Goal: Information Seeking & Learning: Stay updated

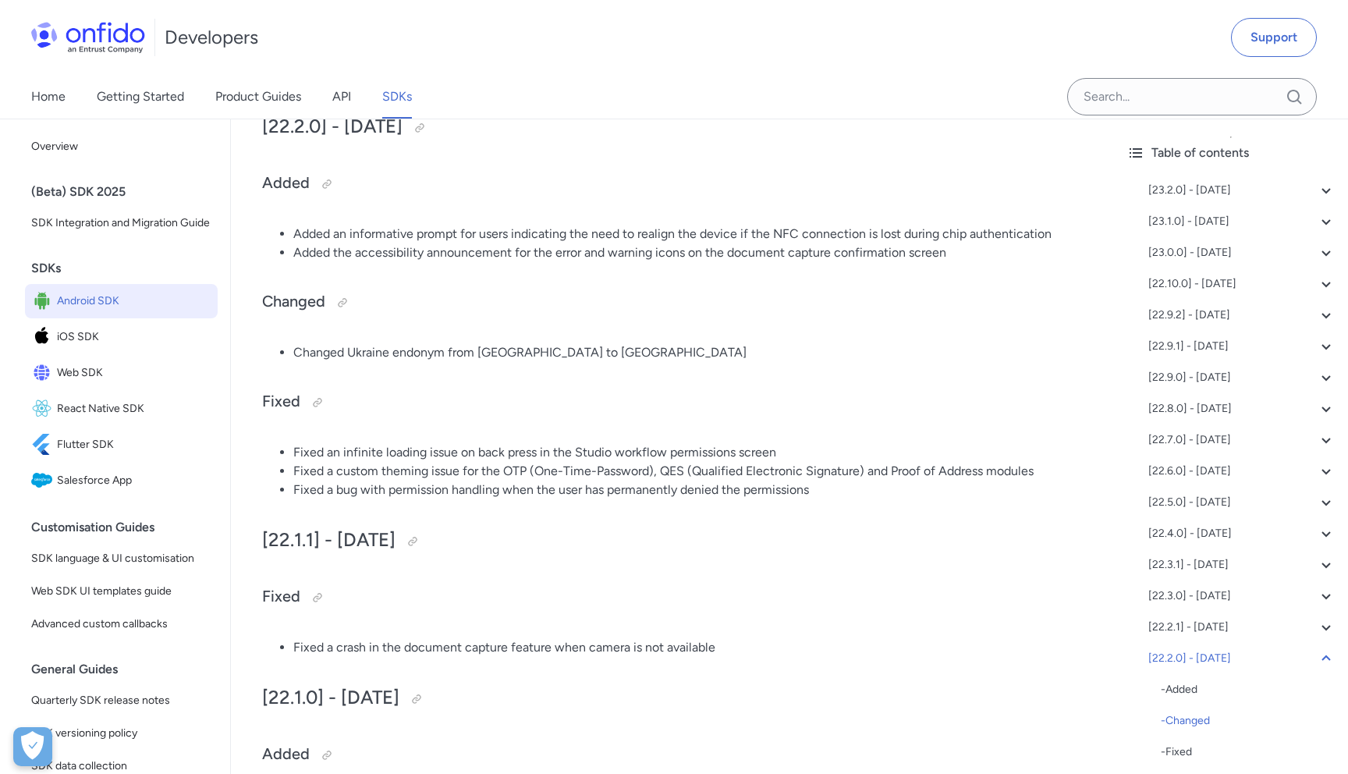
scroll to position [3846, 0]
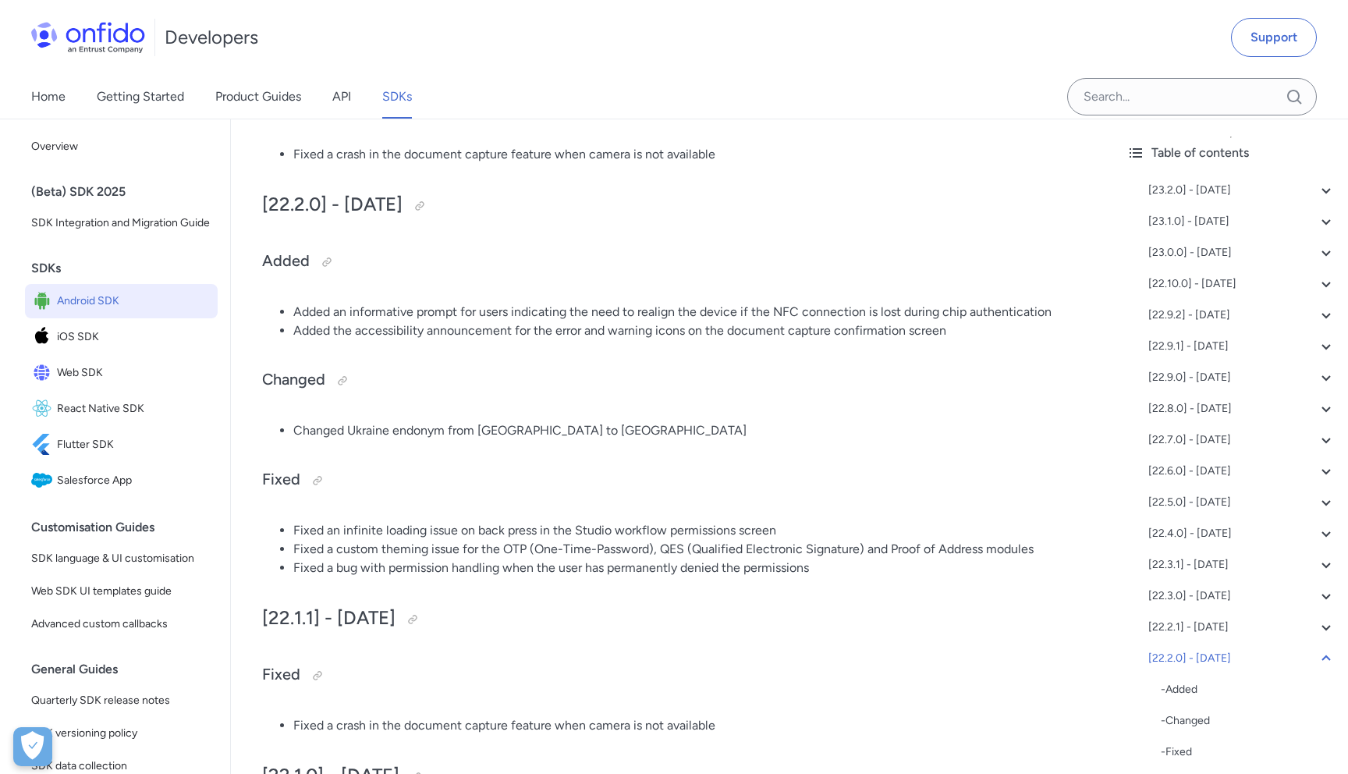
click at [432, 336] on li "Added the accessibility announcement for the error and warning icons on the doc…" at bounding box center [687, 330] width 789 height 19
drag, startPoint x: 339, startPoint y: 445, endPoint x: 465, endPoint y: 445, distance: 125.6
click at [465, 440] on li "Changed Ukraine endonym from [GEOGRAPHIC_DATA] to [GEOGRAPHIC_DATA]" at bounding box center [687, 430] width 789 height 19
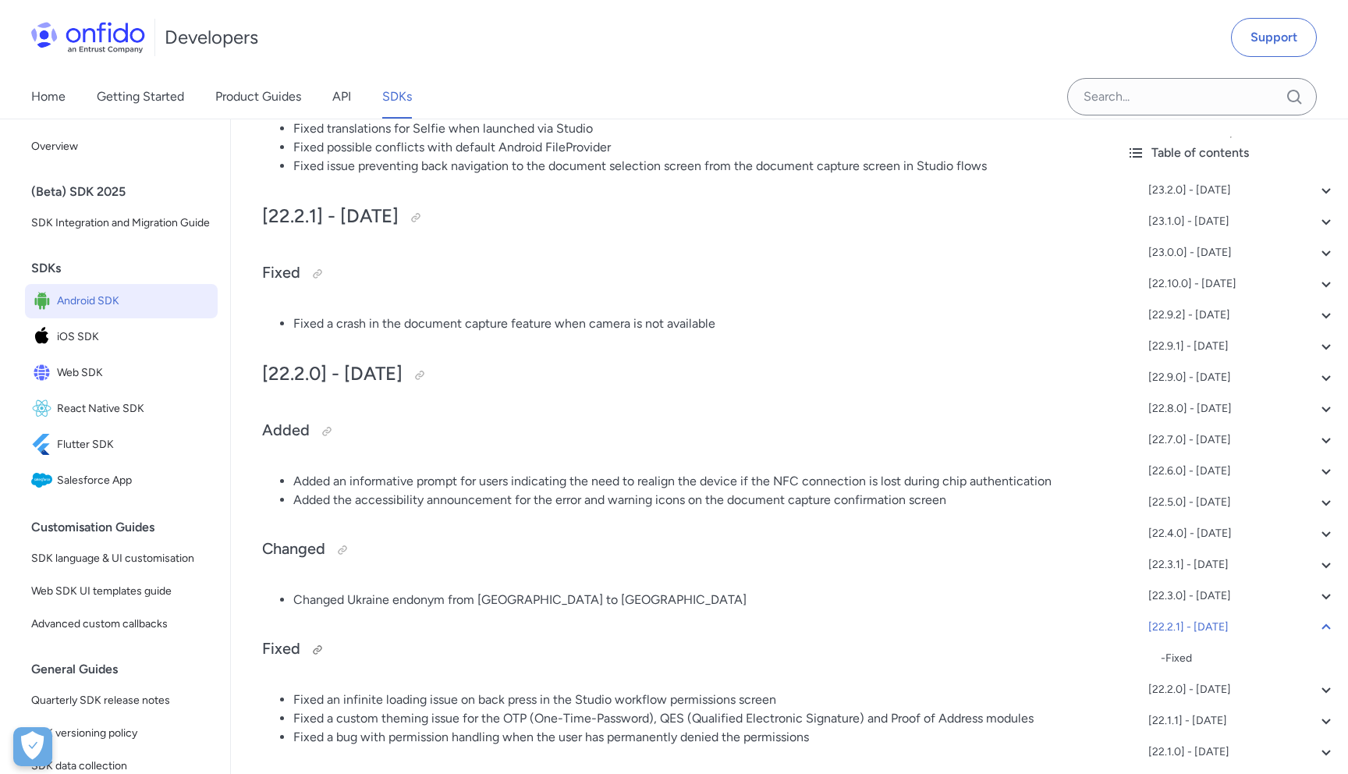
scroll to position [3673, 0]
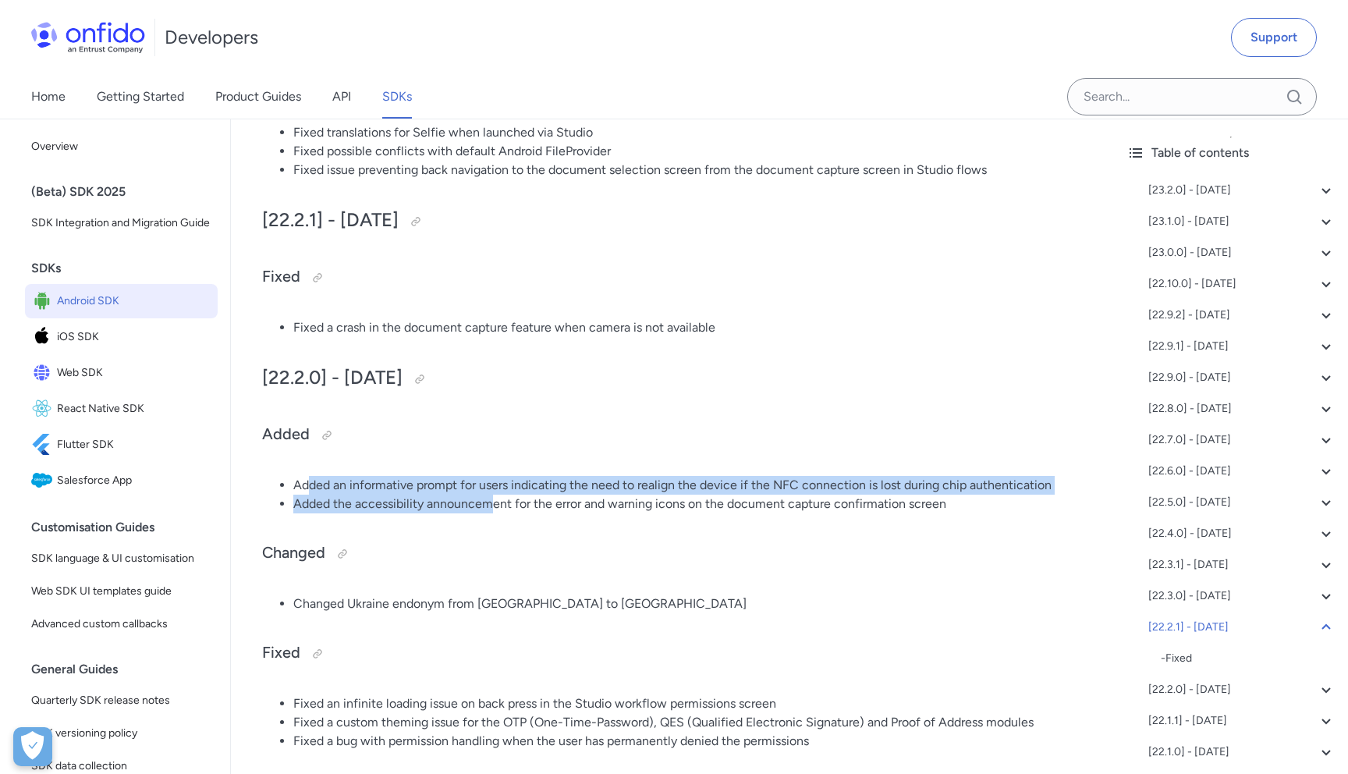
drag, startPoint x: 305, startPoint y: 495, endPoint x: 489, endPoint y: 506, distance: 184.4
click at [489, 506] on ul "Added an informative prompt for users indicating the need to realign the device…" at bounding box center [672, 494] width 821 height 37
click at [489, 506] on li "Added the accessibility announcement for the error and warning icons on the doc…" at bounding box center [687, 504] width 789 height 19
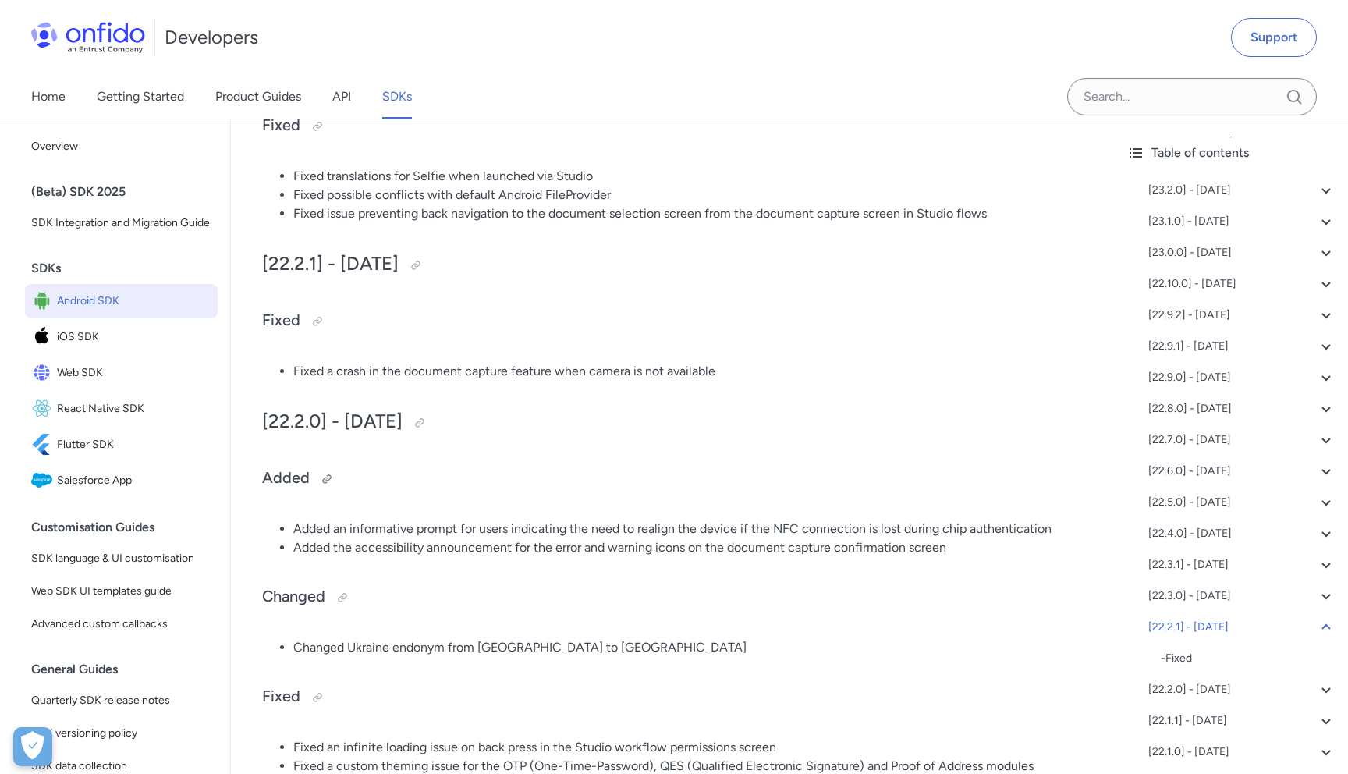
scroll to position [3615, 0]
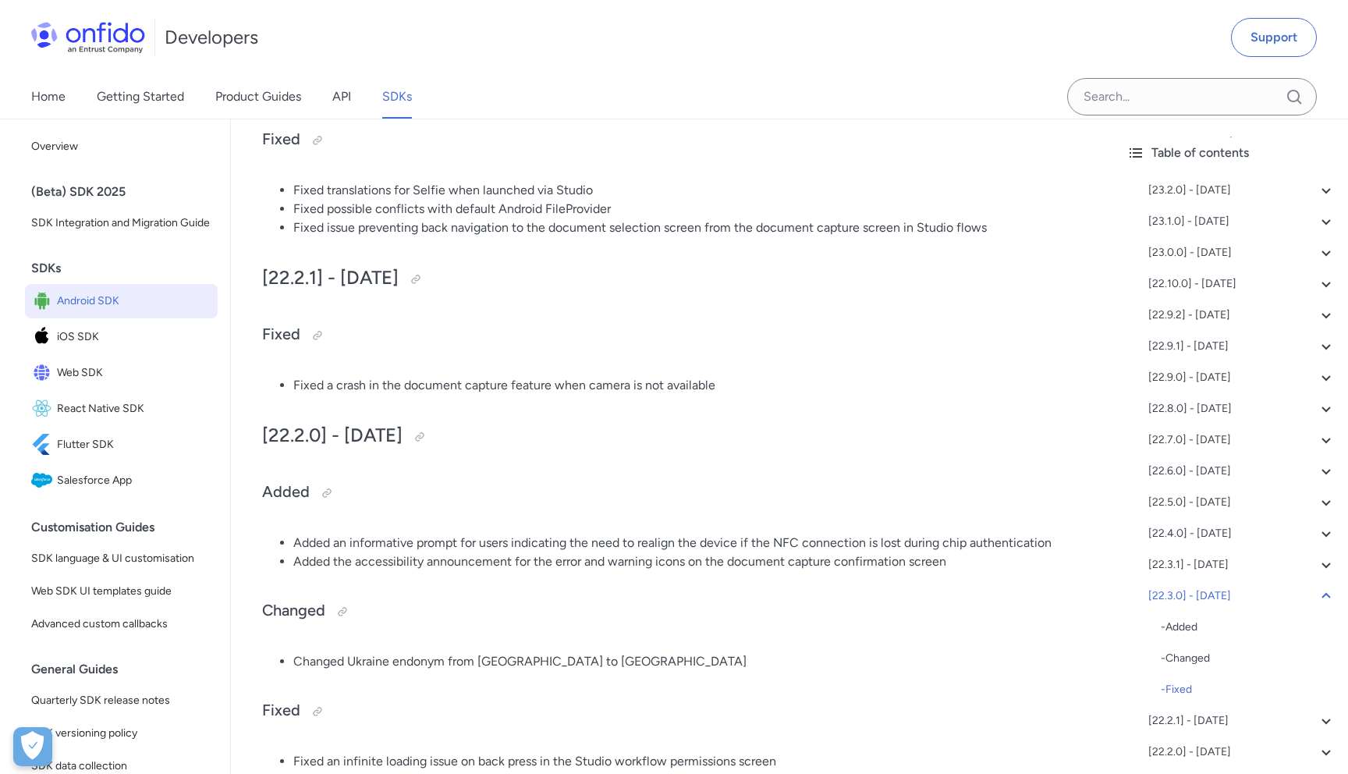
drag, startPoint x: 289, startPoint y: 393, endPoint x: 761, endPoint y: 379, distance: 473.0
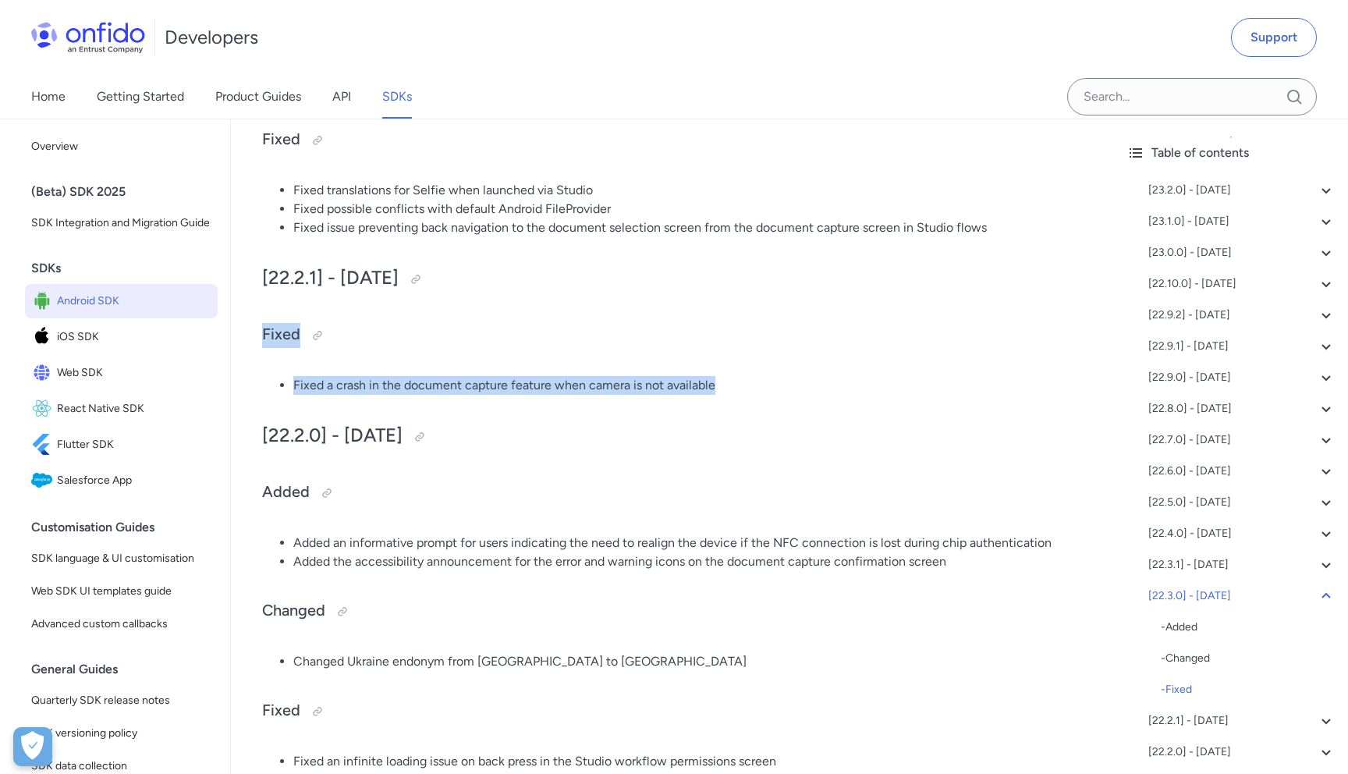
drag, startPoint x: 752, startPoint y: 399, endPoint x: 256, endPoint y: 341, distance: 499.6
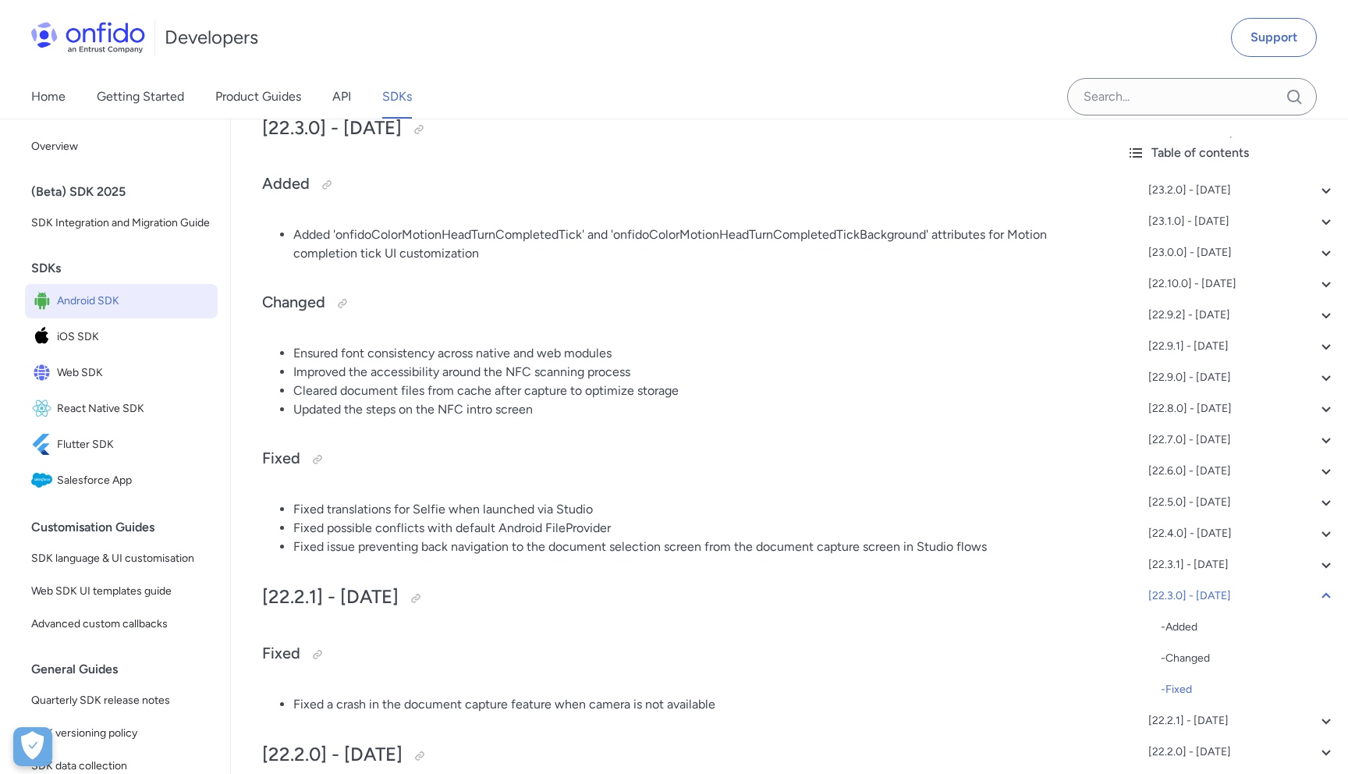
scroll to position [3215, 0]
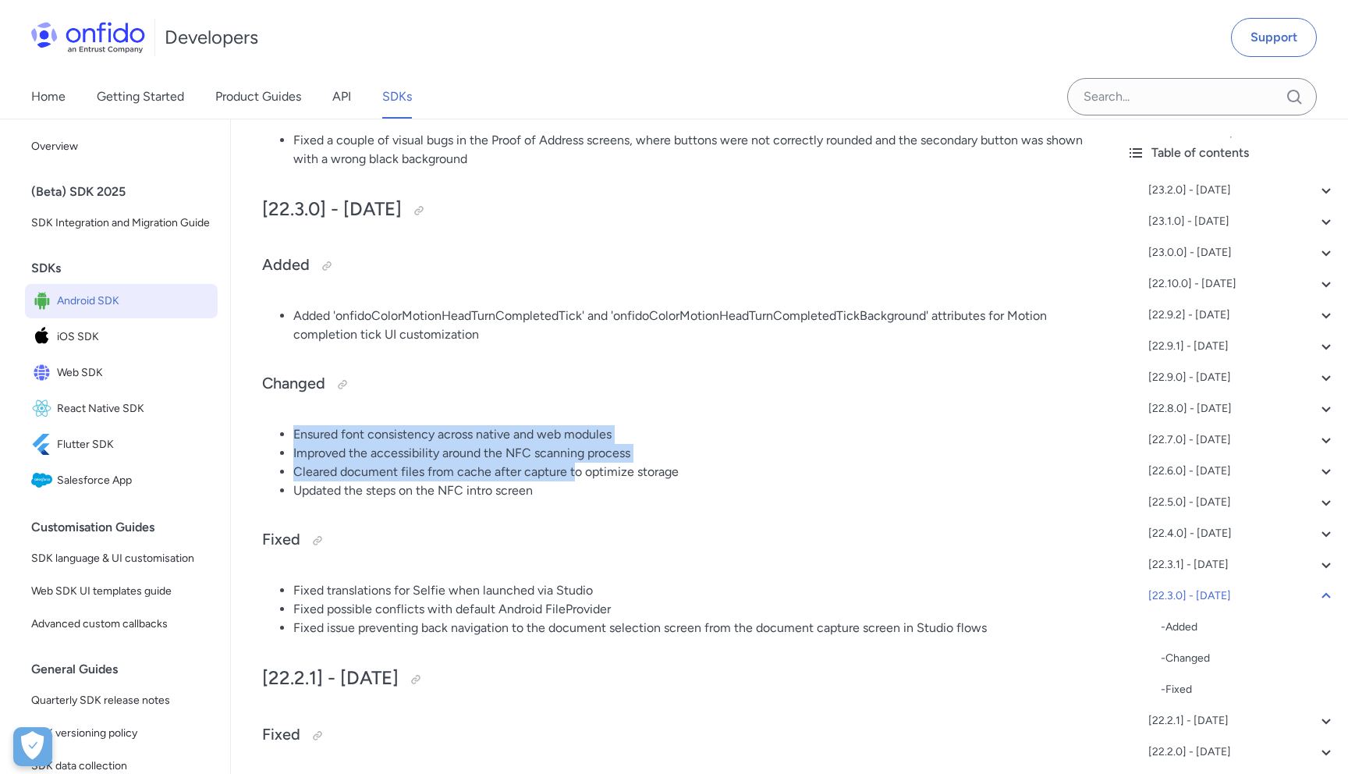
drag, startPoint x: 290, startPoint y: 427, endPoint x: 574, endPoint y: 482, distance: 289.2
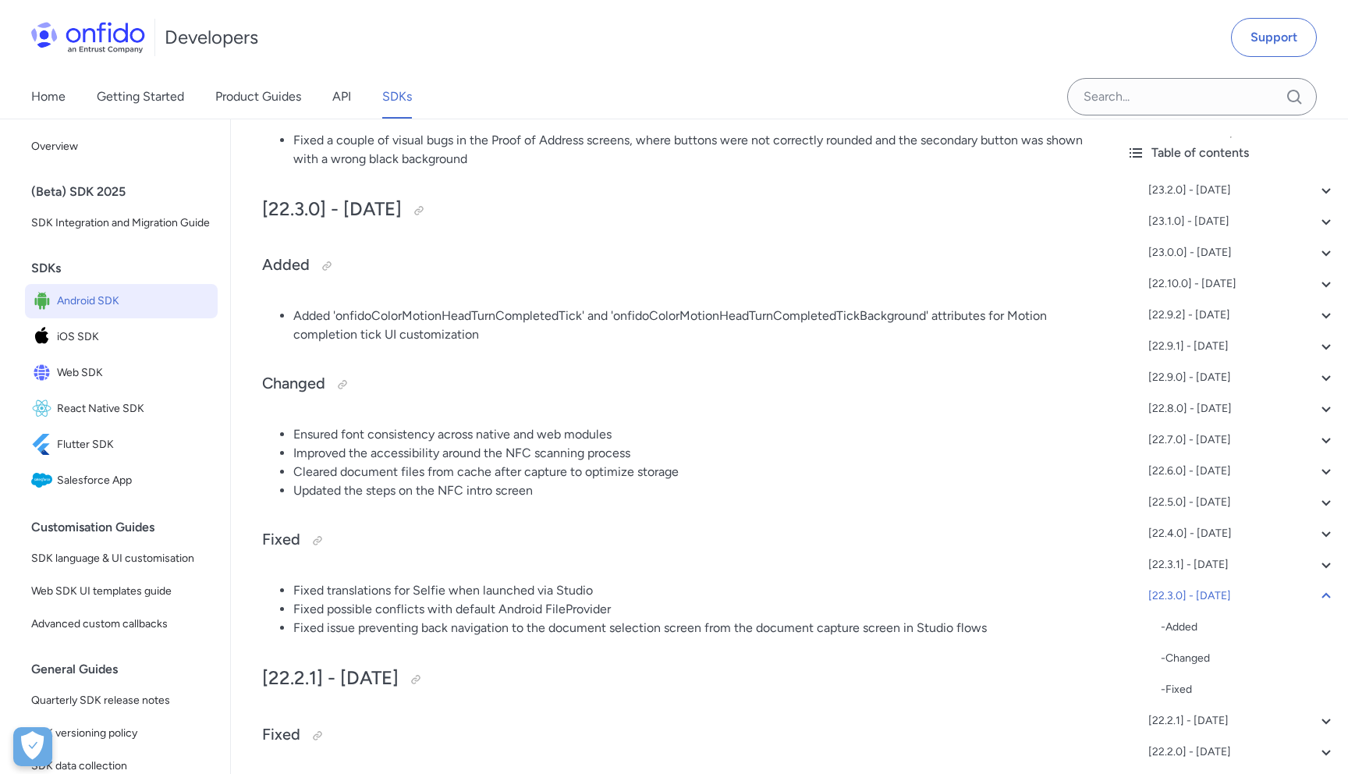
click at [596, 496] on li "Updated the steps on the NFC intro screen" at bounding box center [687, 490] width 789 height 19
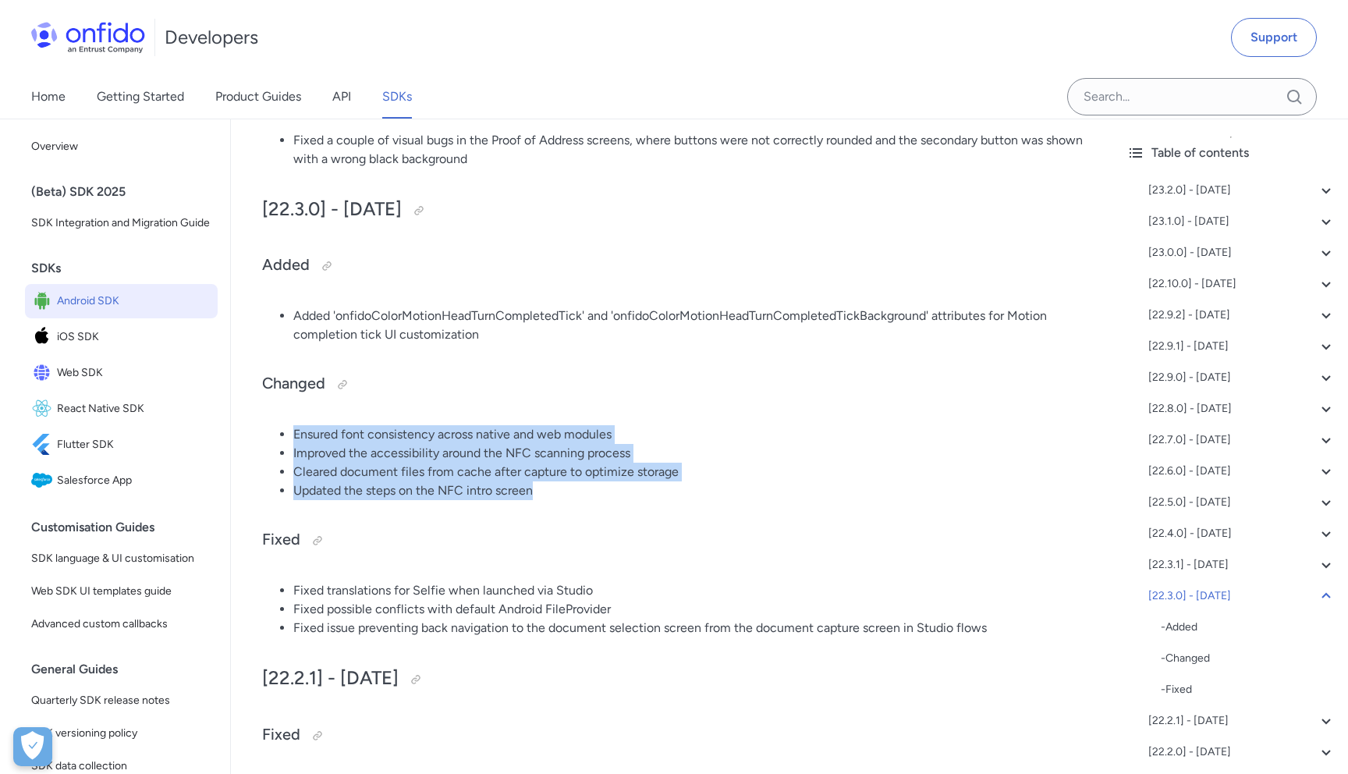
drag, startPoint x: 596, startPoint y: 496, endPoint x: 331, endPoint y: 439, distance: 271.3
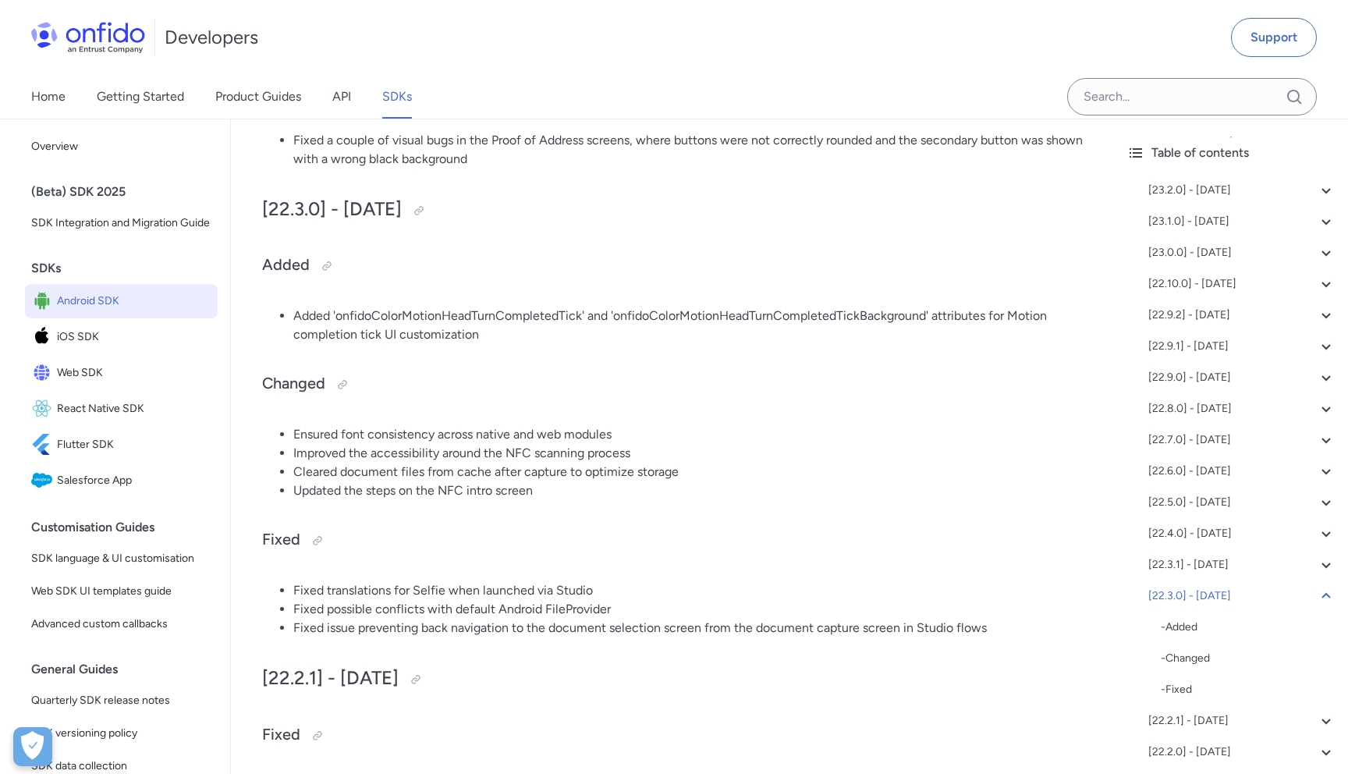
click at [337, 441] on li "Ensured font consistency across native and web modules" at bounding box center [687, 434] width 789 height 19
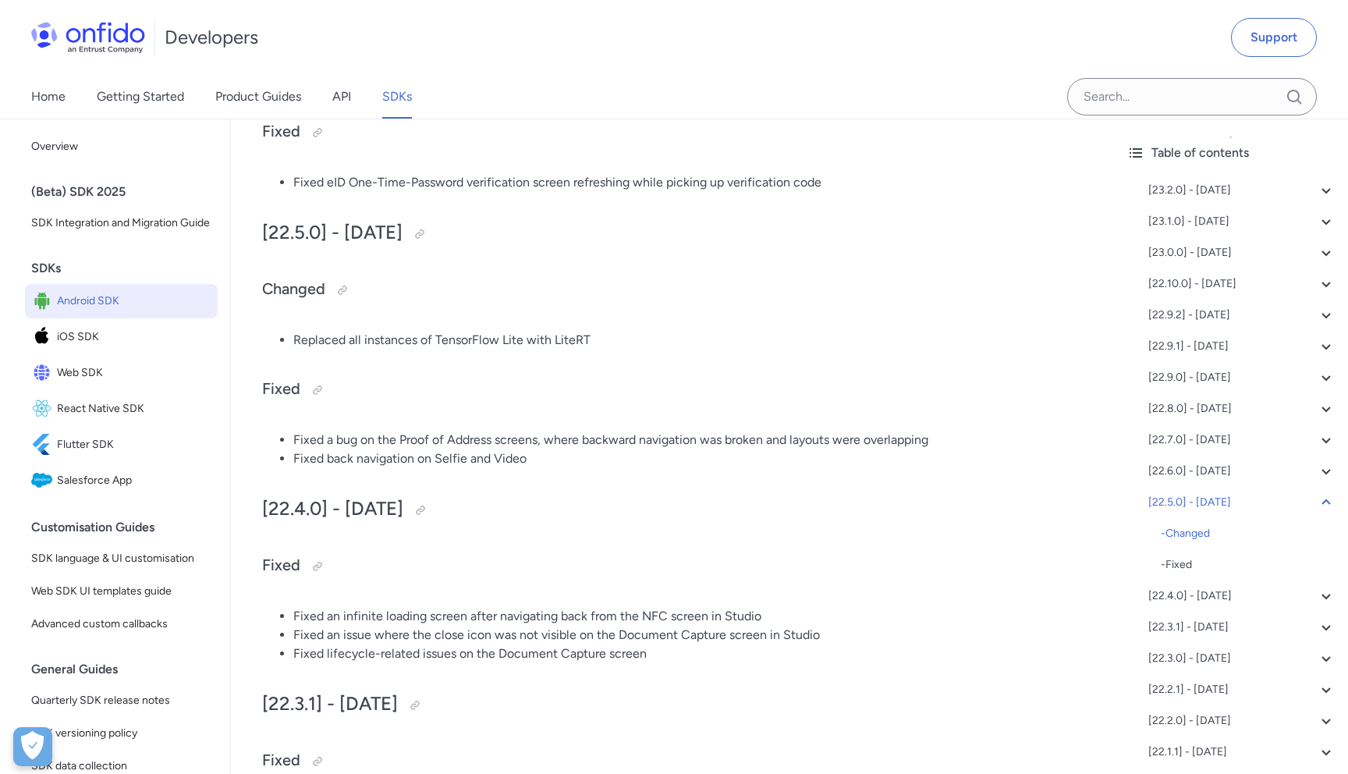
scroll to position [2507, 0]
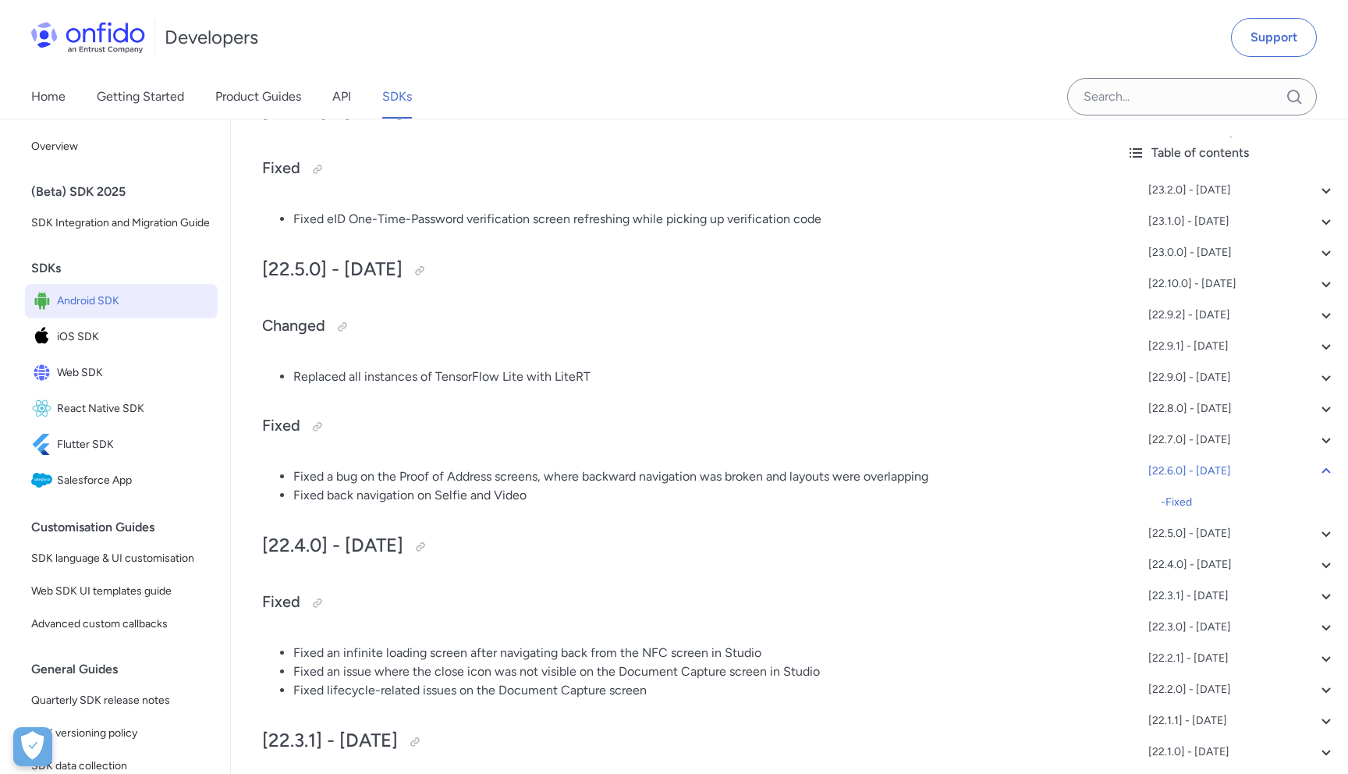
drag, startPoint x: 286, startPoint y: 378, endPoint x: 722, endPoint y: 359, distance: 436.5
drag, startPoint x: 662, startPoint y: 390, endPoint x: 291, endPoint y: 374, distance: 371.7
click at [291, 374] on ul "Replaced all instances of TensorFlow Lite with LiteRT" at bounding box center [672, 376] width 821 height 19
click at [374, 382] on li "Replaced all instances of TensorFlow Lite with LiteRT" at bounding box center [687, 376] width 789 height 19
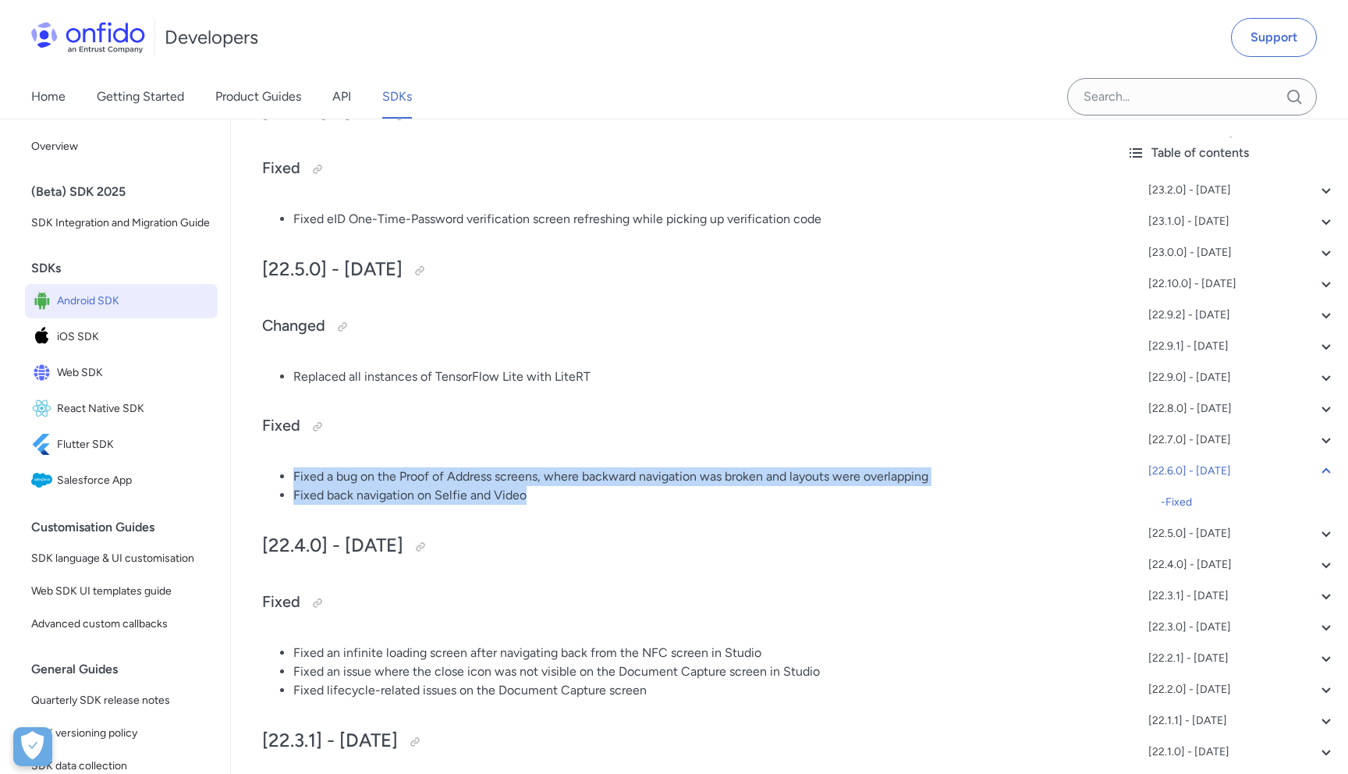
drag, startPoint x: 283, startPoint y: 481, endPoint x: 616, endPoint y: 500, distance: 332.9
click at [616, 500] on ul "Fixed a bug on the Proof of Address screens, where backward navigation was brok…" at bounding box center [672, 485] width 821 height 37
click at [616, 500] on li "Fixed back navigation on Selfie and Video" at bounding box center [687, 495] width 789 height 19
drag, startPoint x: 627, startPoint y: 500, endPoint x: 272, endPoint y: 482, distance: 355.4
click at [272, 482] on ul "Fixed a bug on the Proof of Address screens, where backward navigation was brok…" at bounding box center [672, 485] width 821 height 37
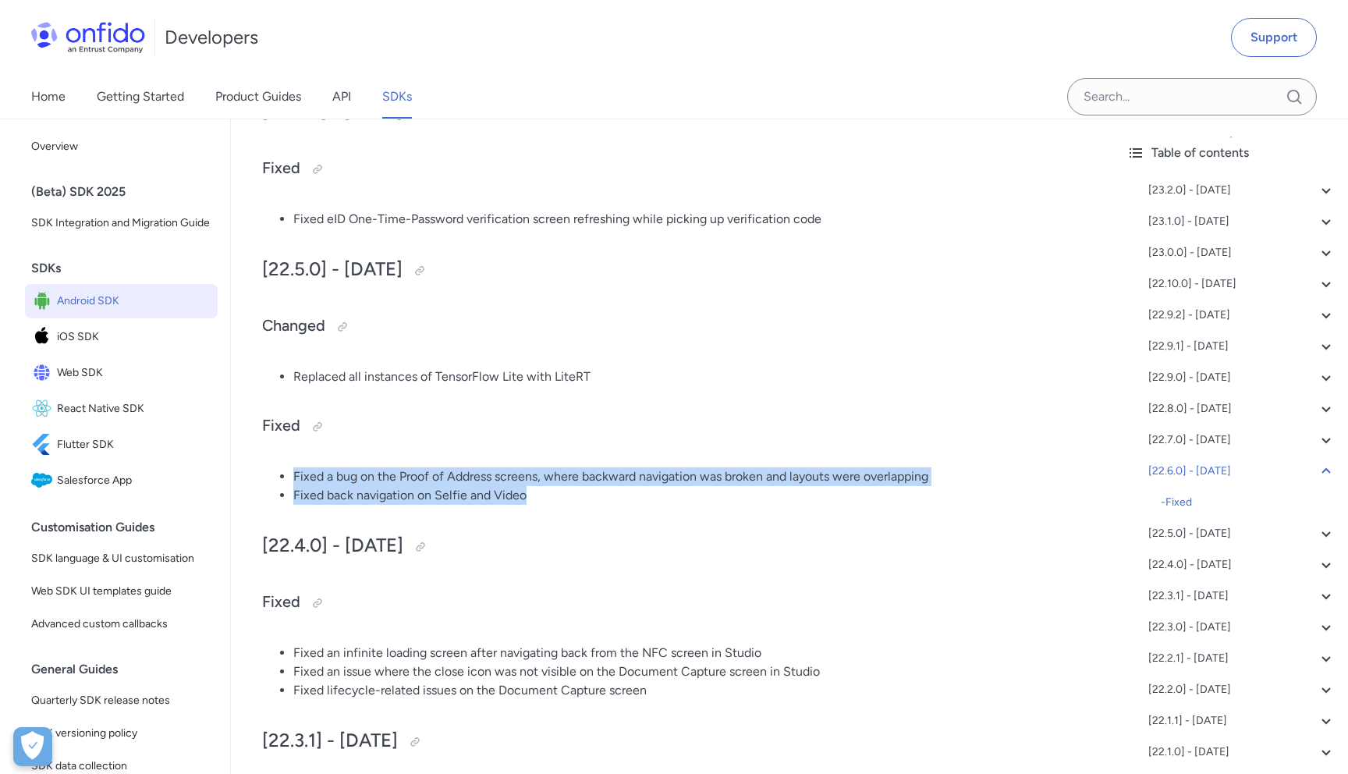
click at [339, 490] on li "Fixed back navigation on Selfie and Video" at bounding box center [687, 495] width 789 height 19
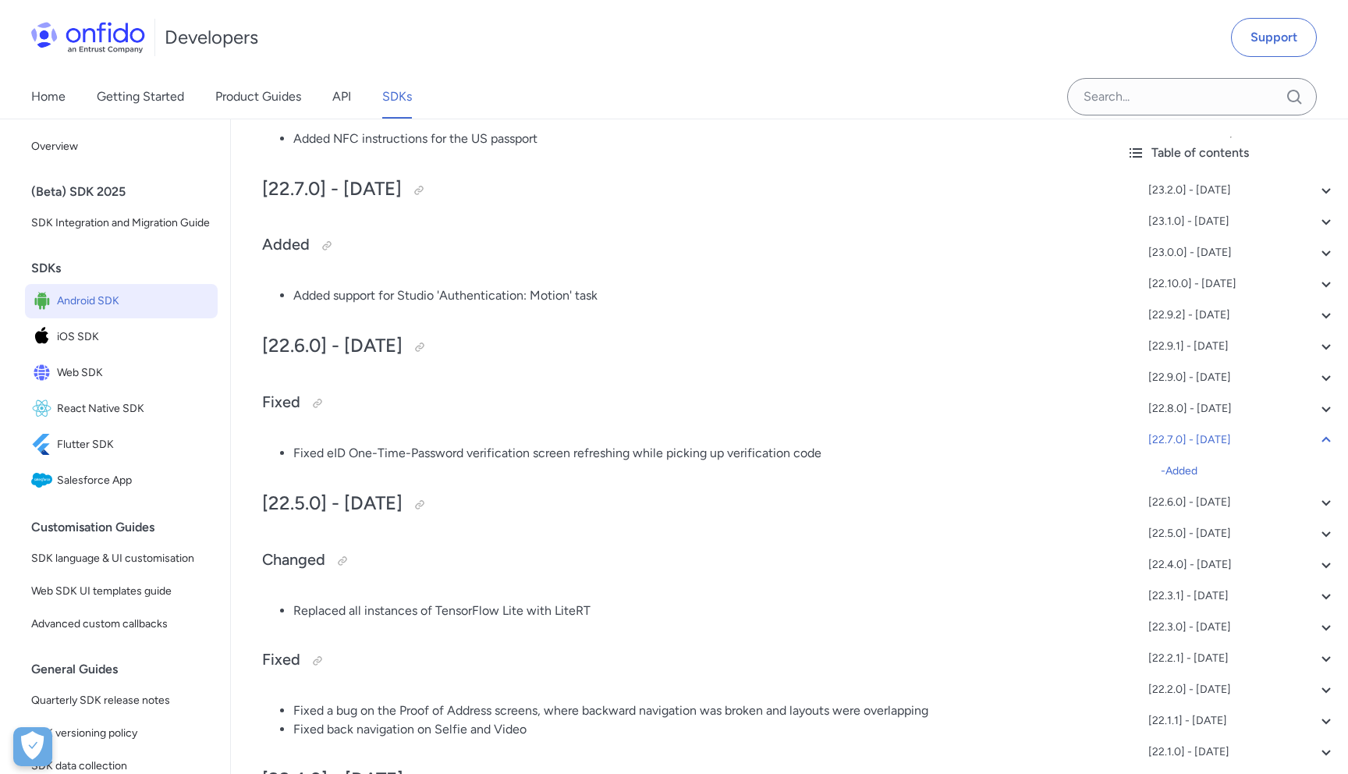
scroll to position [2272, 0]
drag, startPoint x: 284, startPoint y: 458, endPoint x: 655, endPoint y: 458, distance: 370.5
click at [655, 458] on li "Fixed eID One-Time-Password verification screen refreshing while picking up ver…" at bounding box center [687, 454] width 789 height 19
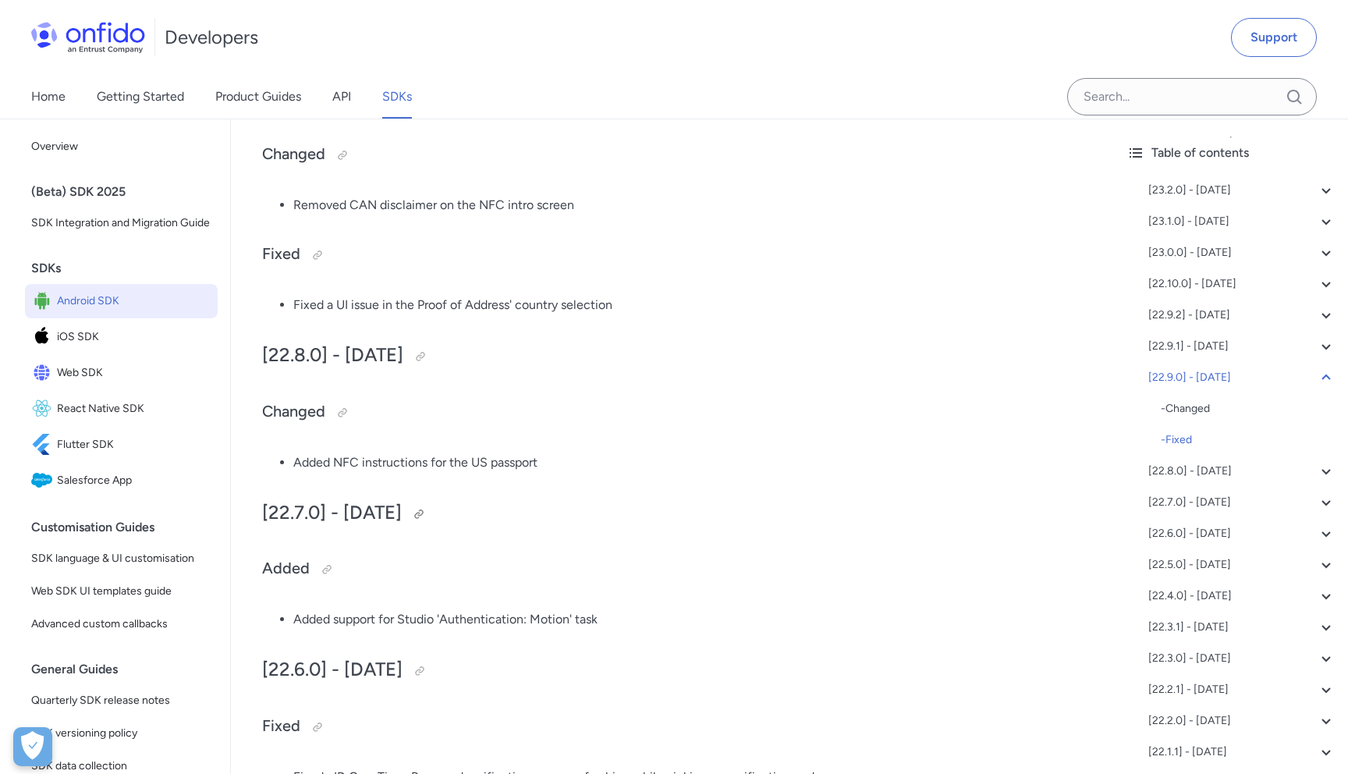
scroll to position [1939, 0]
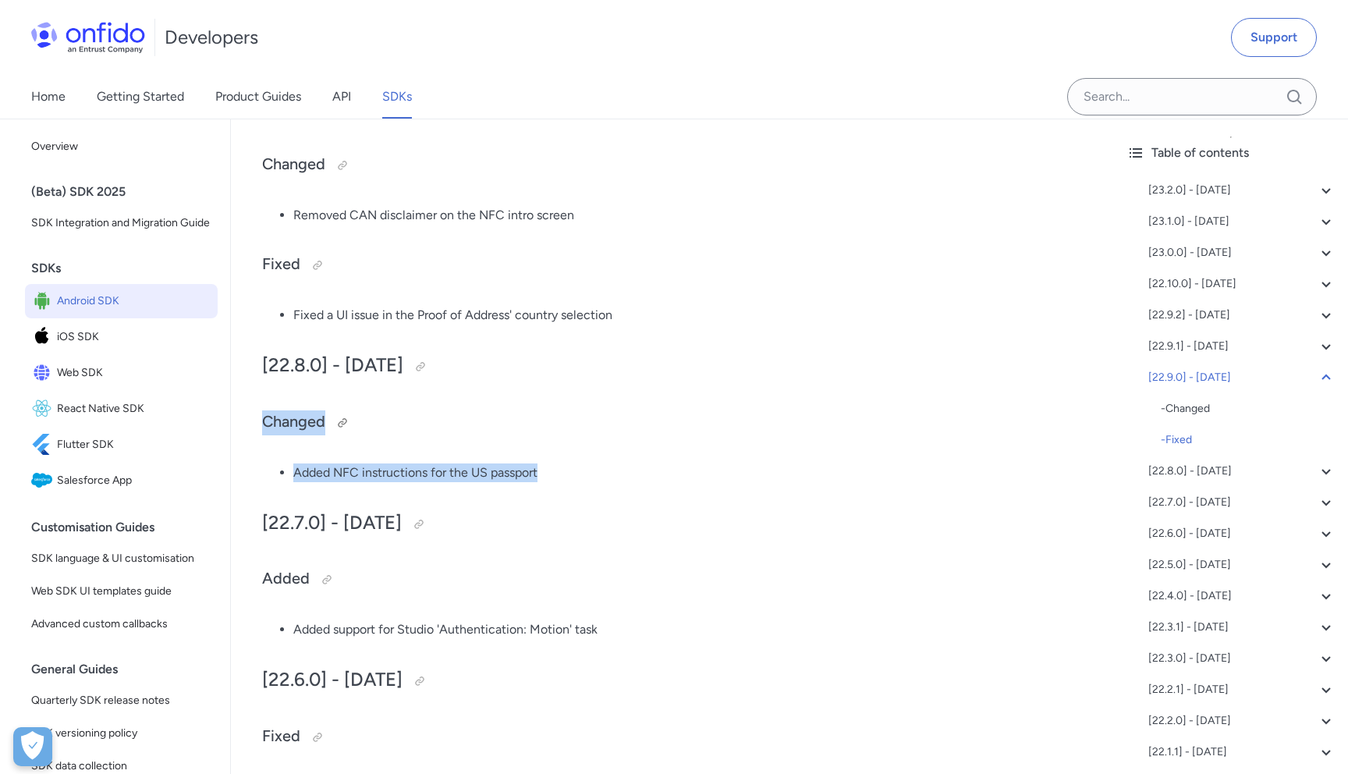
drag, startPoint x: 541, startPoint y: 476, endPoint x: 275, endPoint y: 427, distance: 269.6
click at [279, 427] on h3 "Changed" at bounding box center [672, 422] width 821 height 25
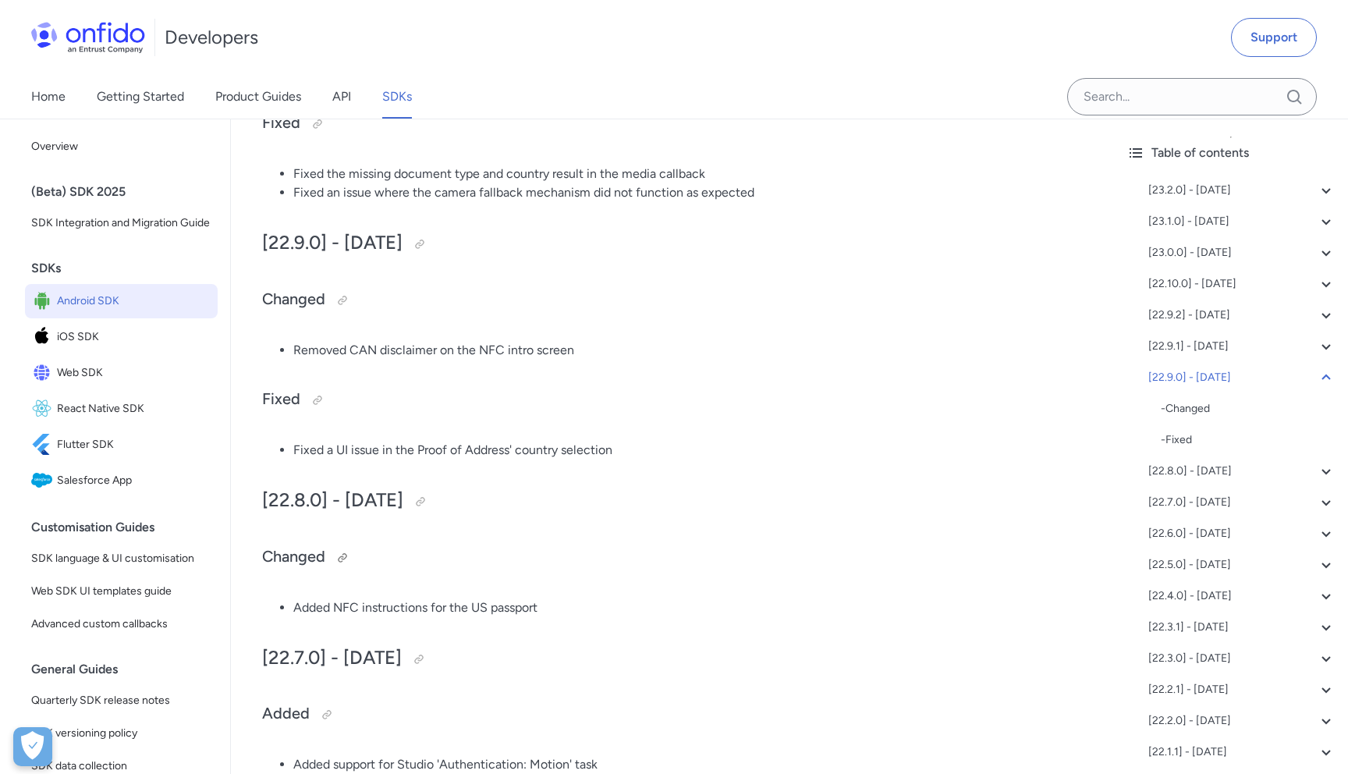
scroll to position [1803, 0]
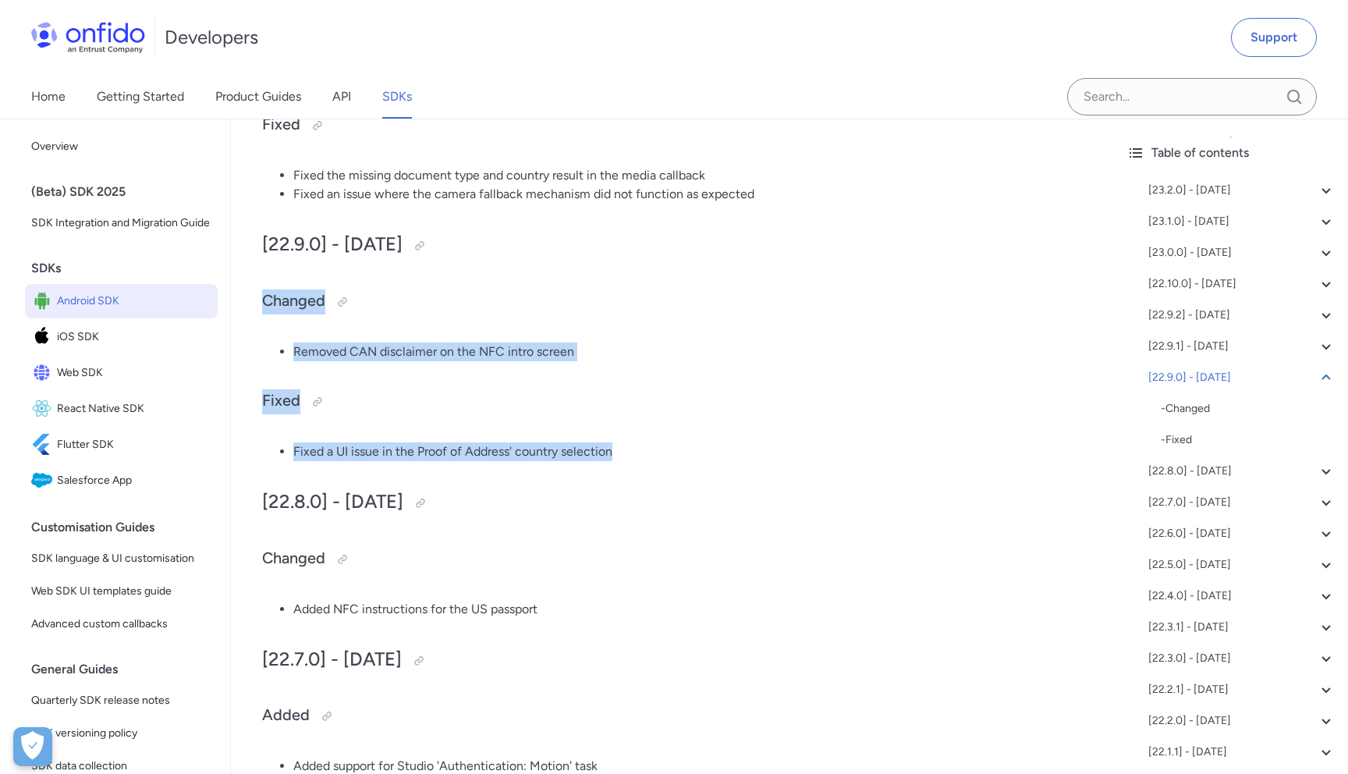
drag, startPoint x: 638, startPoint y: 449, endPoint x: 250, endPoint y: 298, distance: 415.9
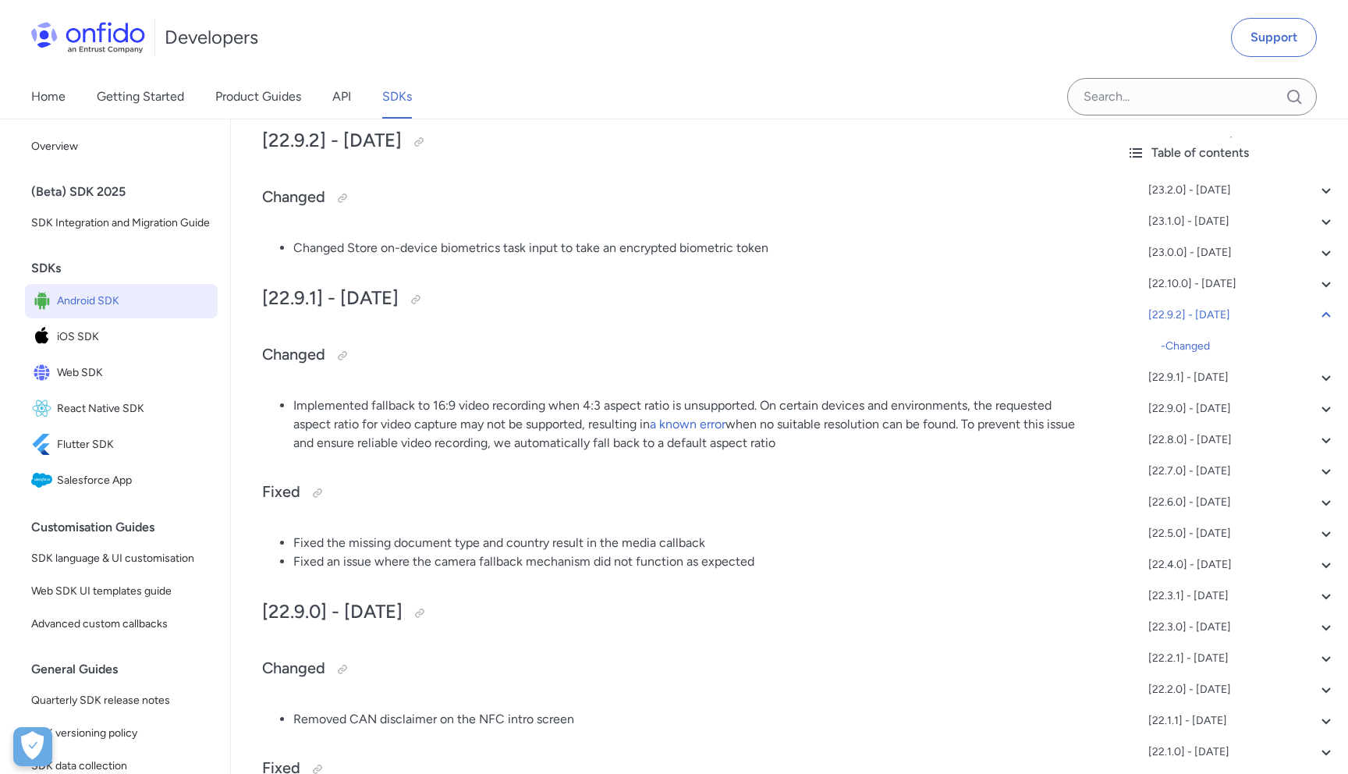
scroll to position [1435, 0]
drag, startPoint x: 286, startPoint y: 420, endPoint x: 512, endPoint y: 463, distance: 229.5
click at [498, 444] on li "Implemented fallback to 16:9 video recording when 4:3 aspect ratio is unsupport…" at bounding box center [687, 425] width 789 height 56
drag, startPoint x: 253, startPoint y: 557, endPoint x: 477, endPoint y: 581, distance: 225.2
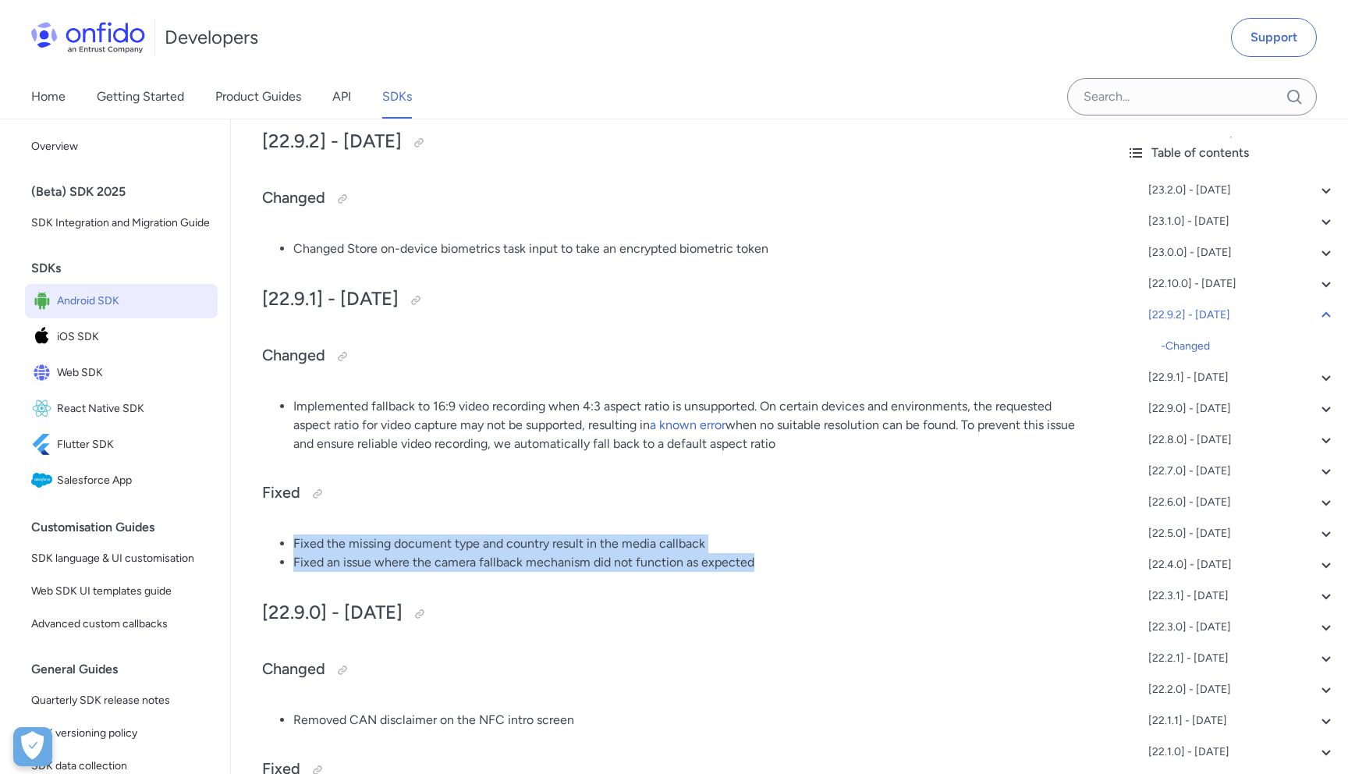
drag, startPoint x: 275, startPoint y: 548, endPoint x: 787, endPoint y: 575, distance: 512.4
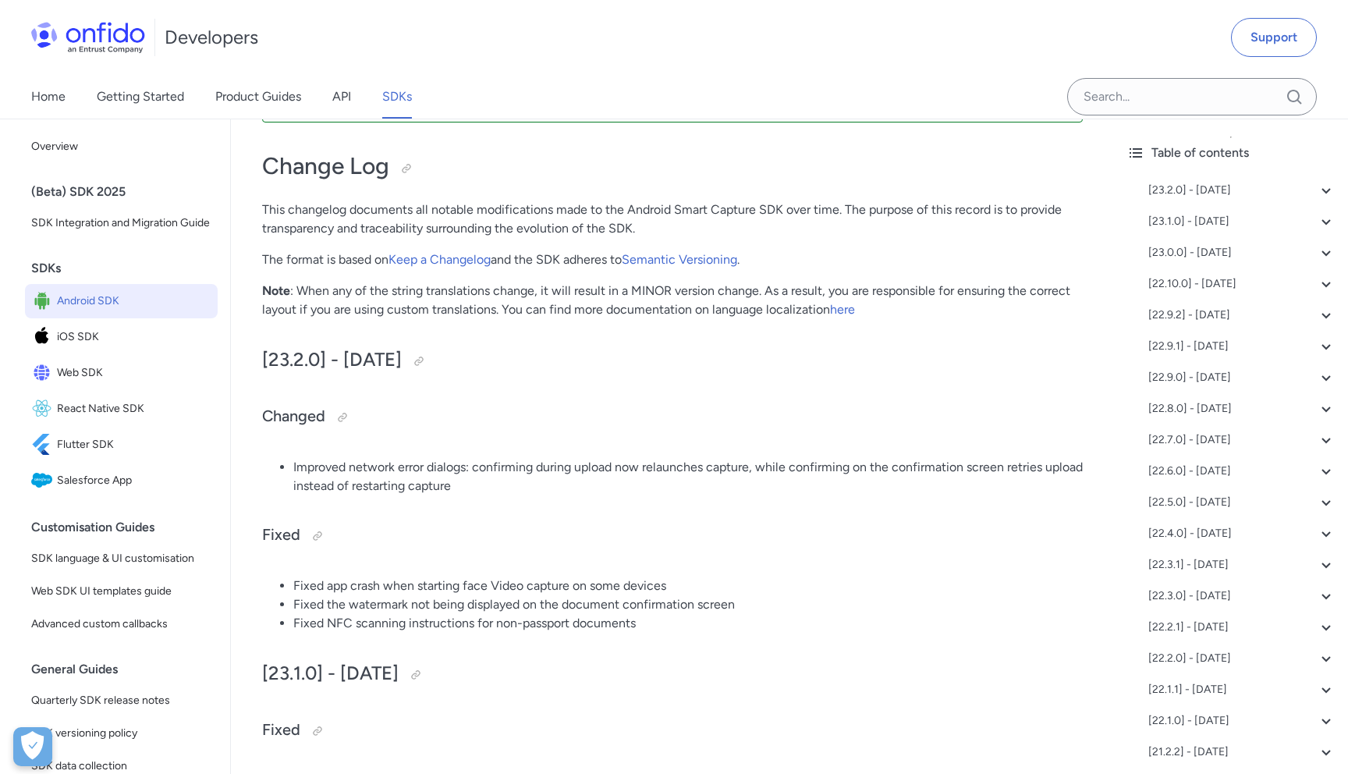
scroll to position [174, 0]
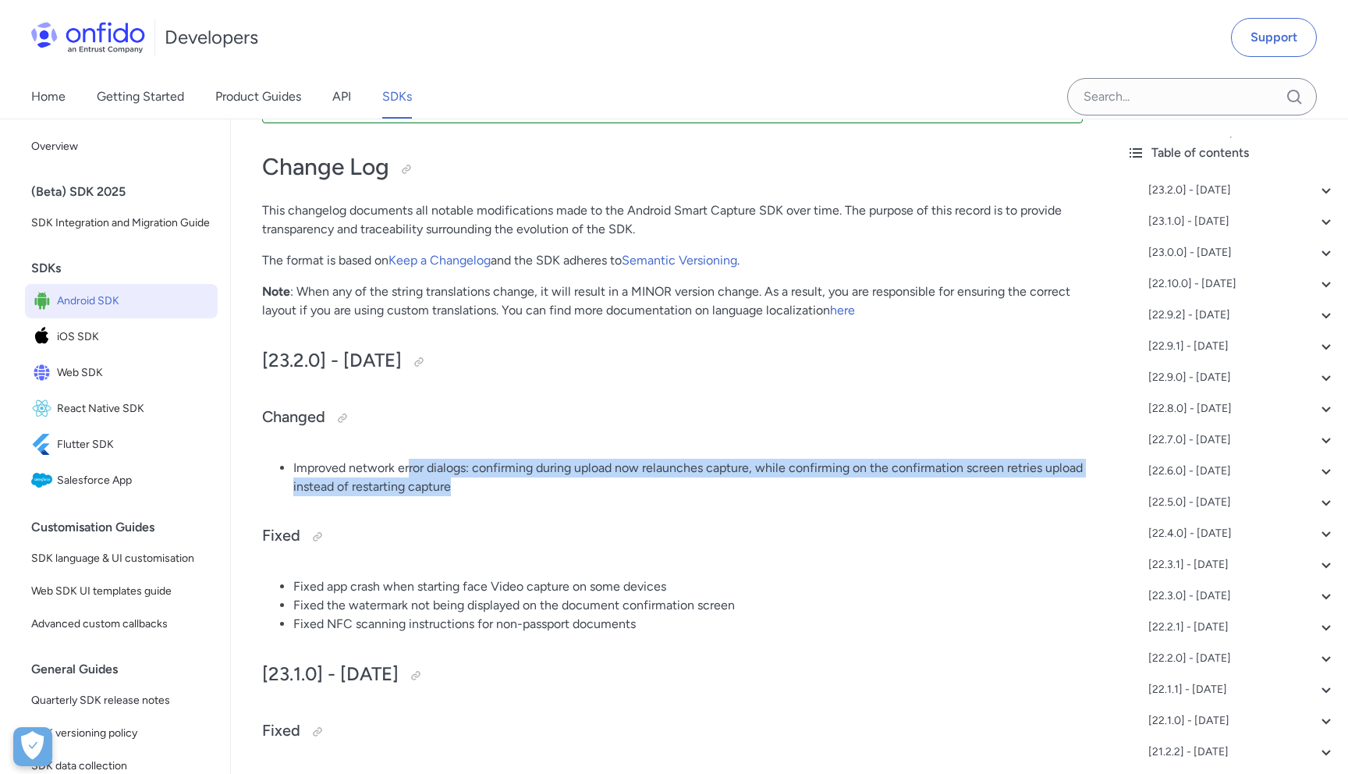
drag, startPoint x: 410, startPoint y: 465, endPoint x: 515, endPoint y: 491, distance: 107.7
click at [515, 491] on li "Improved network error dialogs: confirming during upload now relaunches capture…" at bounding box center [687, 477] width 789 height 37
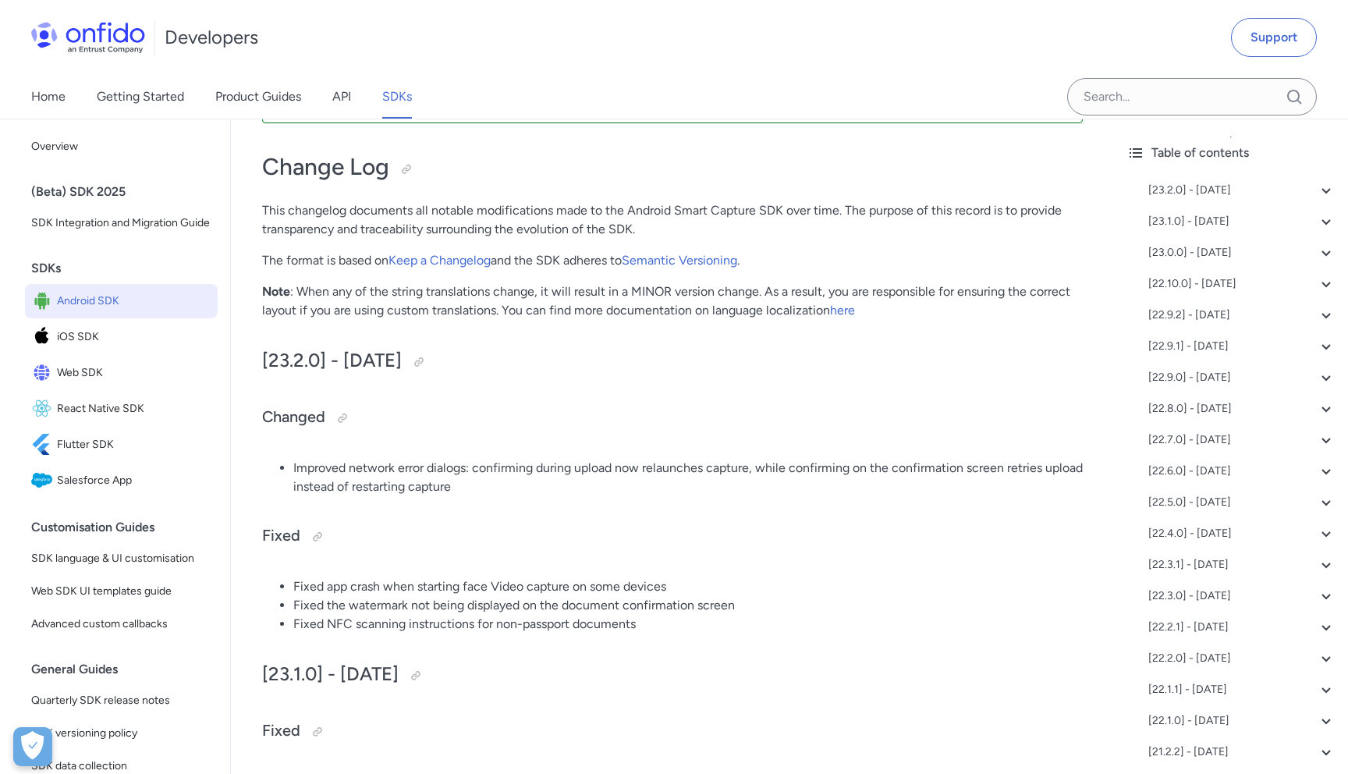
click at [556, 492] on li "Improved network error dialogs: confirming during upload now relaunches capture…" at bounding box center [687, 477] width 789 height 37
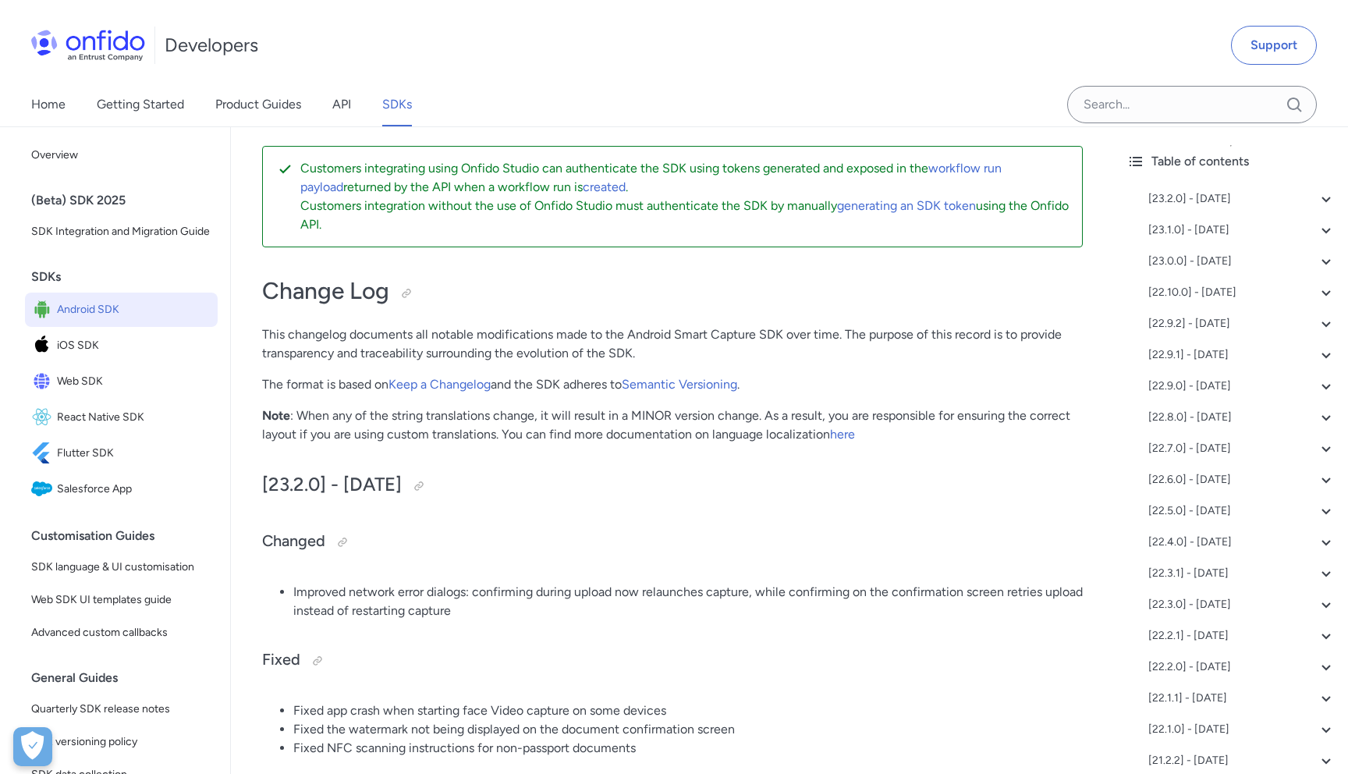
scroll to position [0, 0]
